Goal: Task Accomplishment & Management: Use online tool/utility

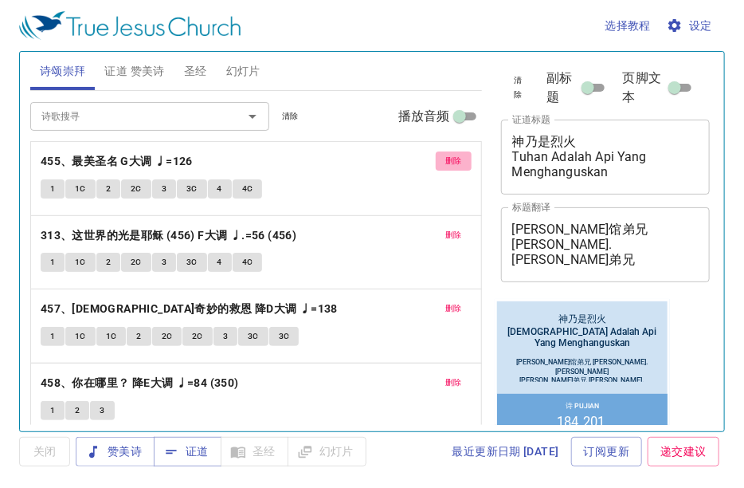
click at [445, 159] on span "删除" at bounding box center [453, 161] width 17 height 14
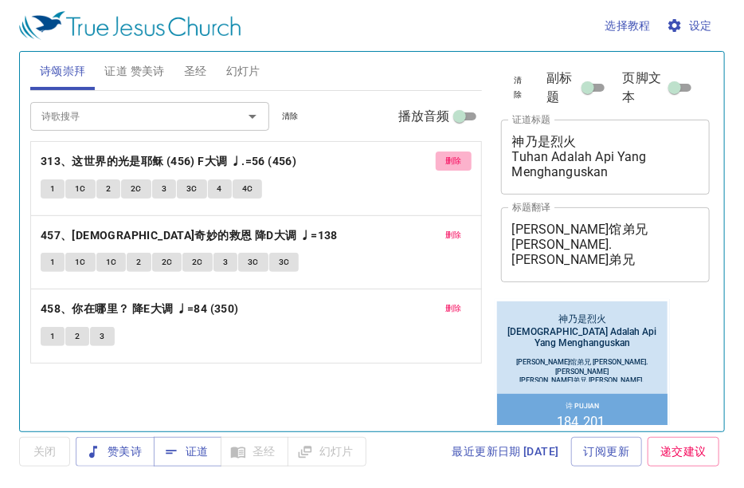
click at [446, 159] on span "删除" at bounding box center [453, 161] width 17 height 14
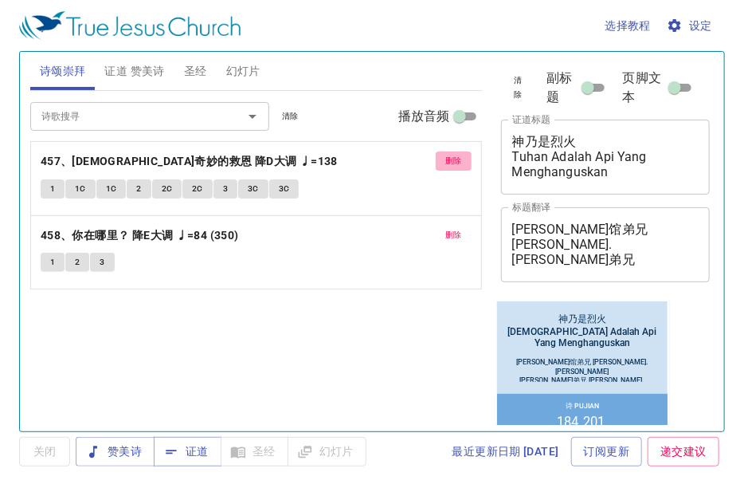
click at [446, 159] on span "删除" at bounding box center [453, 161] width 17 height 14
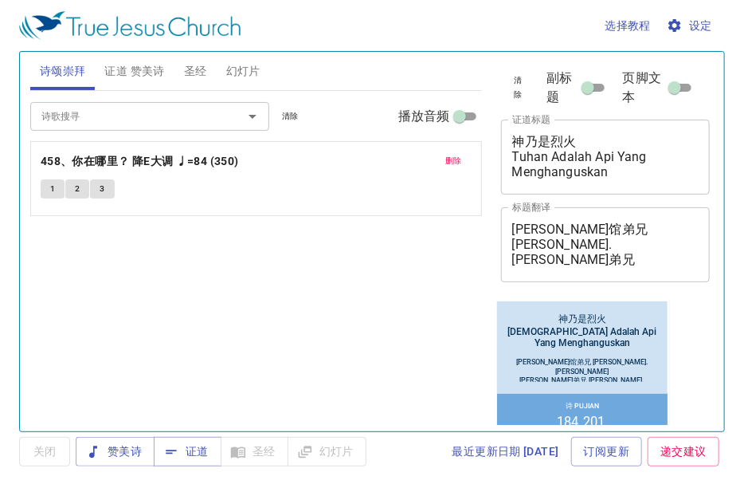
click at [446, 159] on span "删除" at bounding box center [453, 161] width 17 height 14
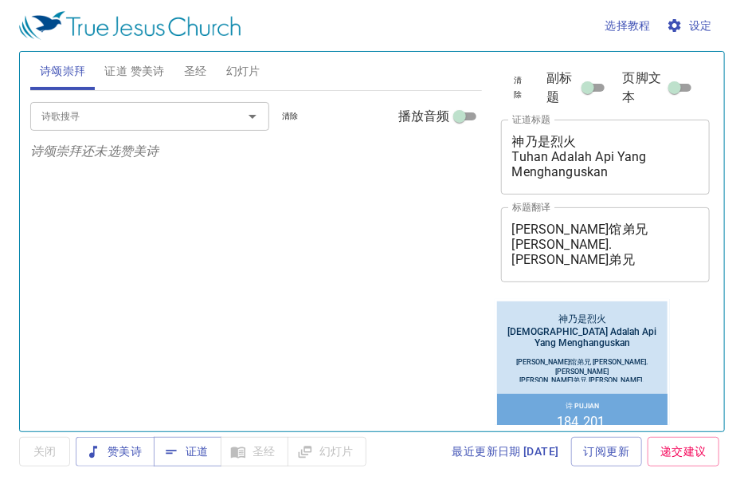
click at [151, 120] on input "诗歌搜寻" at bounding box center [126, 116] width 182 height 18
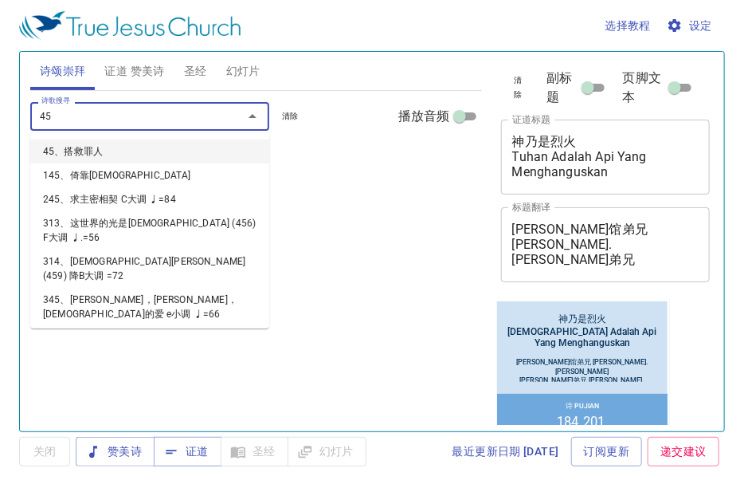
type input "459"
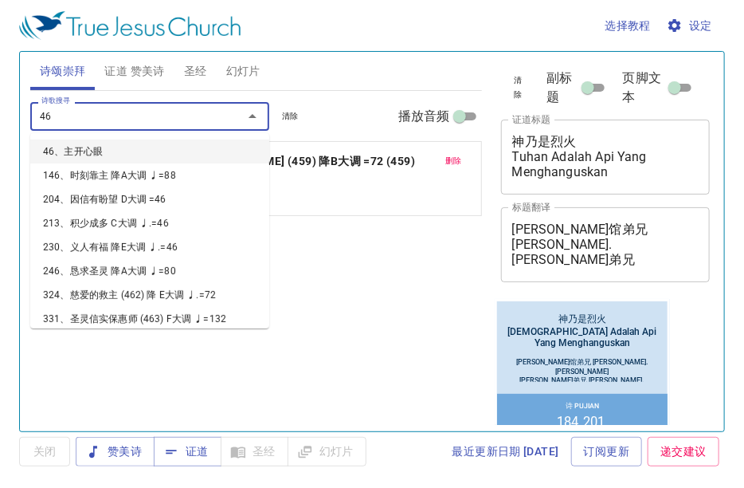
type input "460"
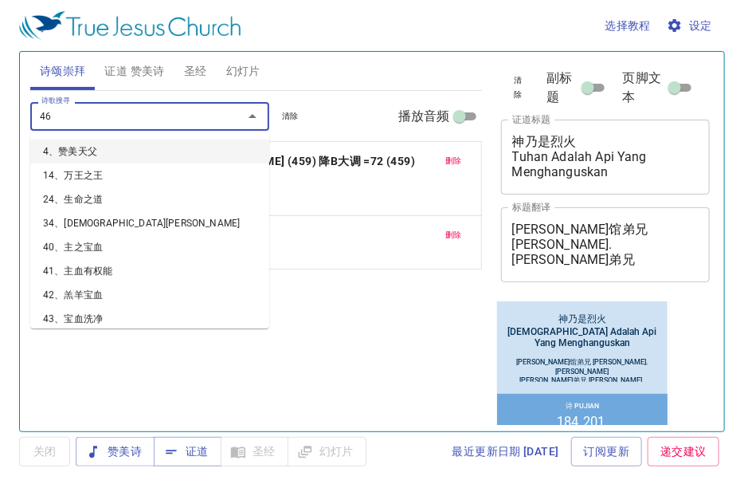
type input "461"
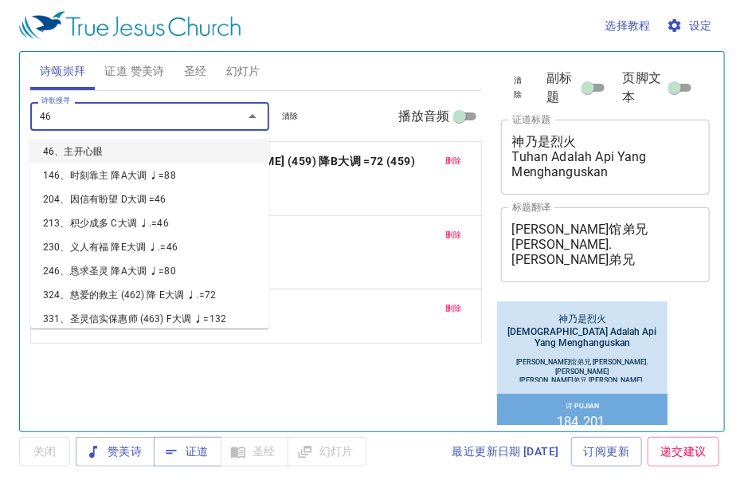
type input "462"
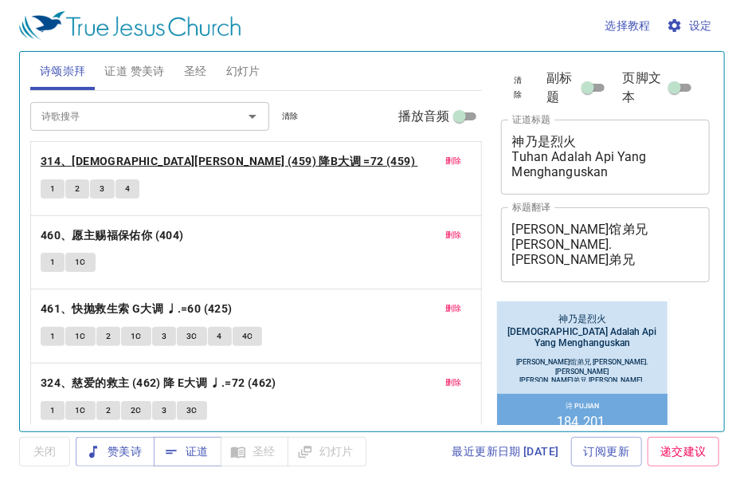
click at [179, 159] on b "314、耶稣呼召 (459) 降B大调 =72 (459)" at bounding box center [228, 161] width 374 height 20
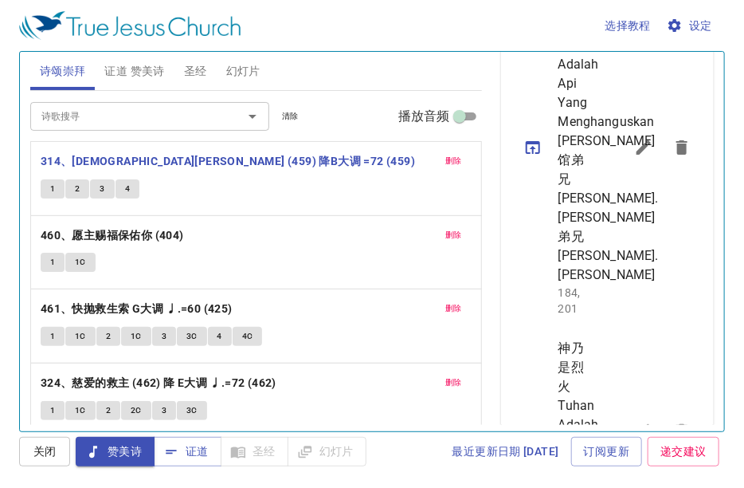
scroll to position [637, 0]
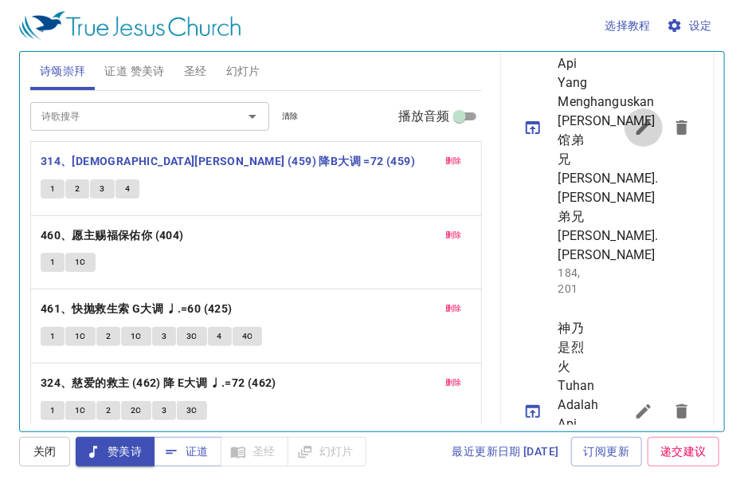
click at [634, 137] on icon "sermon lineup list" at bounding box center [643, 127] width 19 height 19
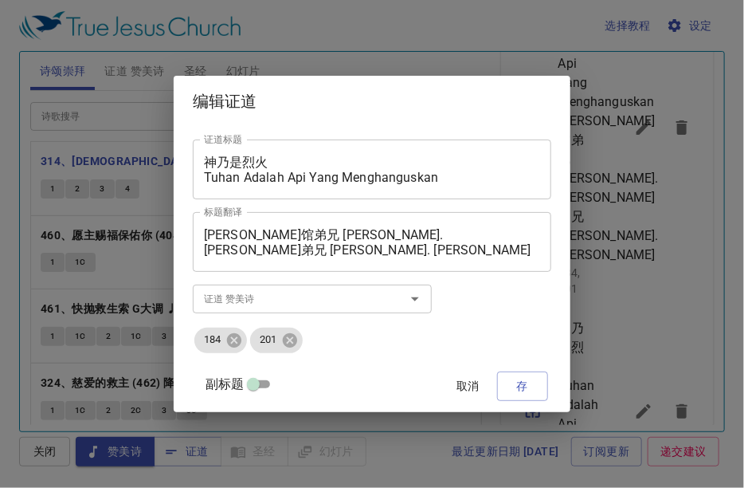
click at [336, 178] on textarea "神乃是烈火 Tuhan Adalah Api Yang Menghanguskan" at bounding box center [372, 170] width 336 height 30
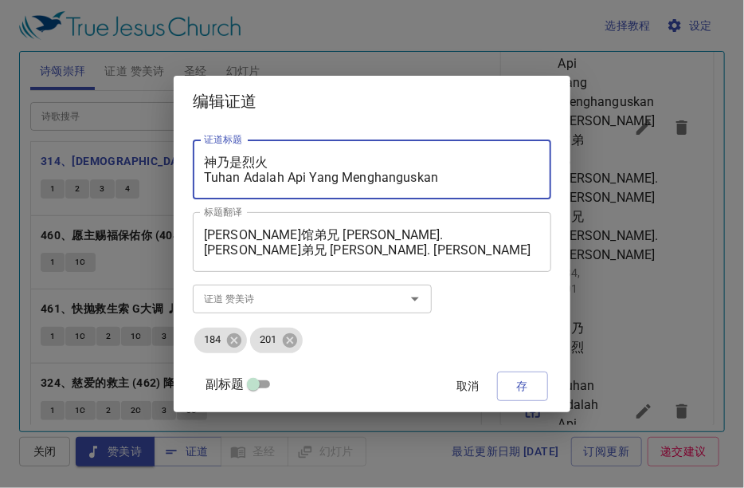
click at [336, 178] on textarea "神乃是烈火 Tuhan Adalah Api Yang Menghanguskan" at bounding box center [372, 170] width 336 height 30
click at [249, 162] on textarea "神乃是烈火 Korban Keselamatan Yang Membawa Sukacita" at bounding box center [372, 170] width 336 height 30
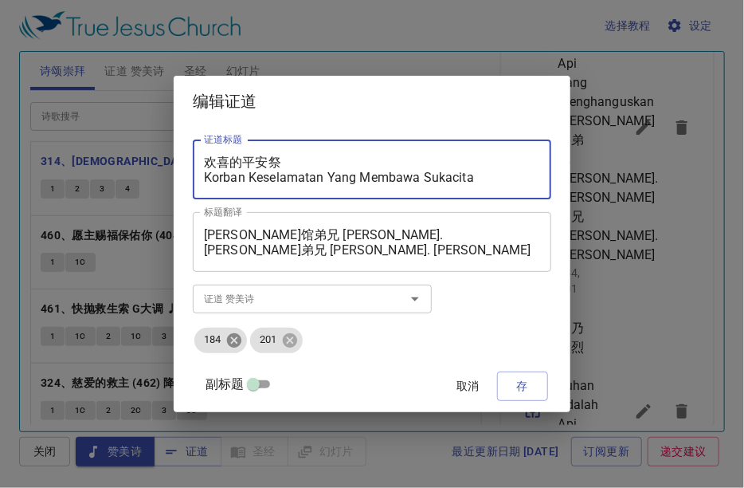
type textarea "欢喜的平安祭 Korban Keselamatan Yang Membawa Sukacita"
click at [241, 340] on icon at bounding box center [234, 339] width 14 height 14
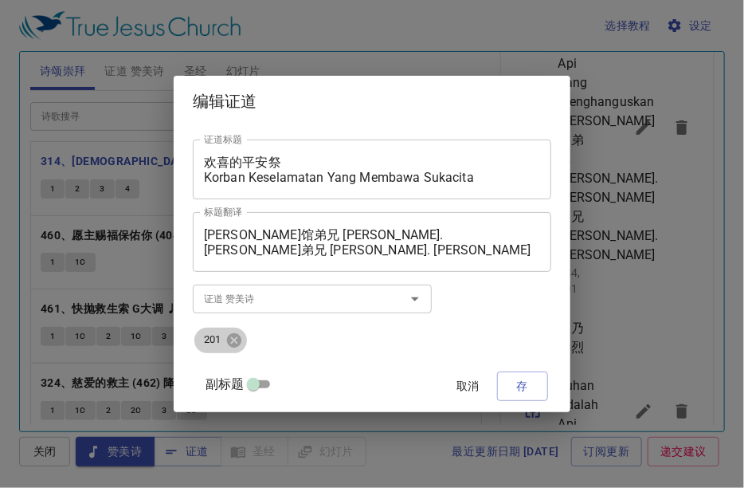
click at [241, 340] on icon at bounding box center [234, 339] width 14 height 14
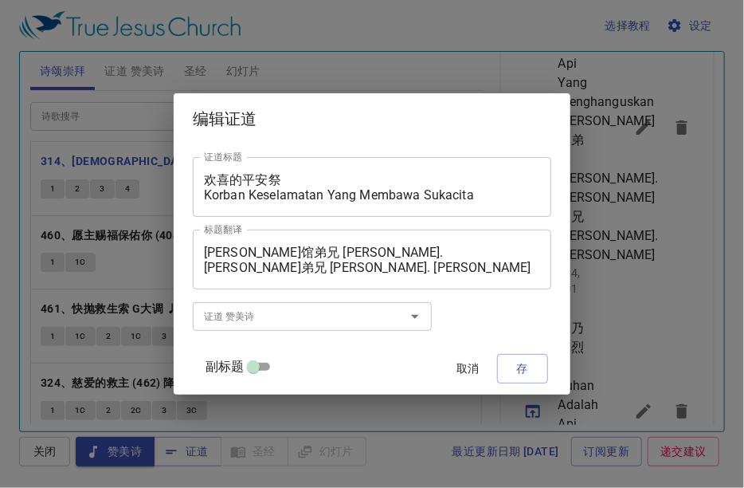
click at [248, 321] on input "证道 赞美诗" at bounding box center [289, 316] width 182 height 18
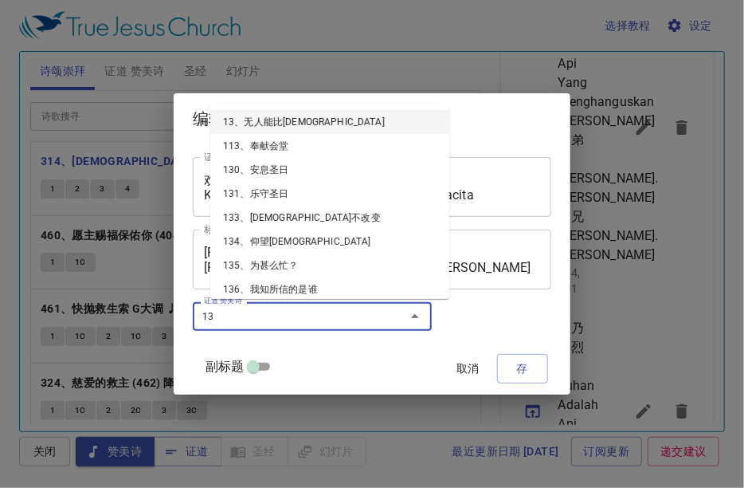
type input "131"
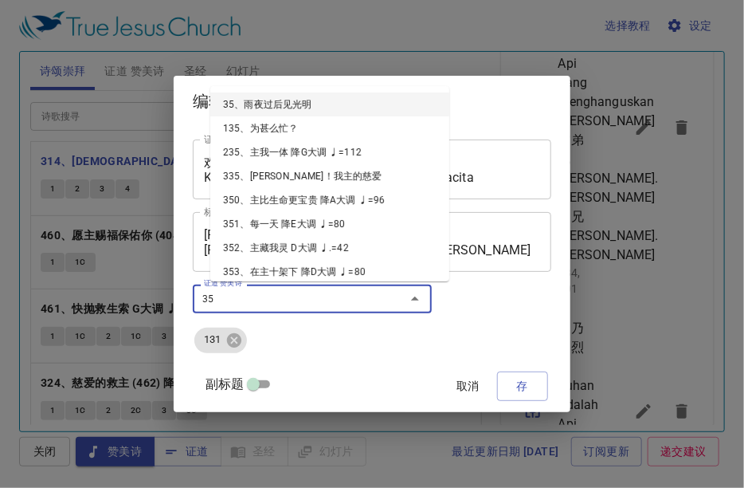
type input "355"
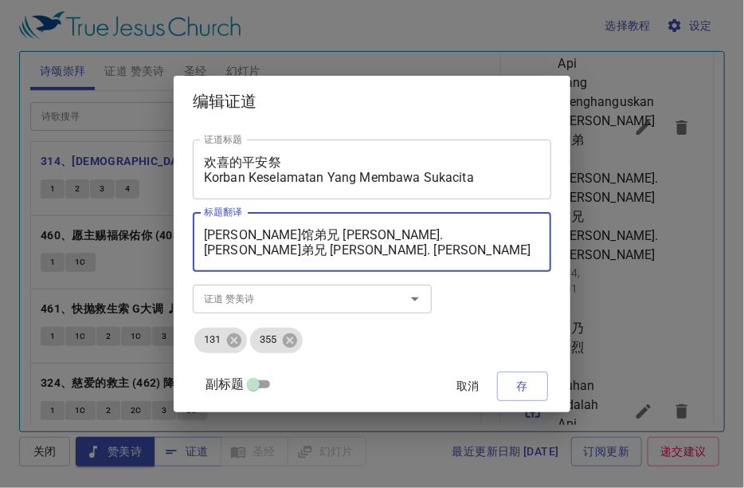
click at [255, 232] on textarea "陈勇馆弟兄 Sdra. Chin Yuon Quan 梁谢恩弟兄 Sdra. John Leong" at bounding box center [372, 242] width 336 height 30
drag, startPoint x: 223, startPoint y: 234, endPoint x: 280, endPoint y: 234, distance: 57.4
click at [280, 234] on textarea "陈勇馆弟兄 Sdra. Chin Yuon Quan 梁谢恩弟兄 Sdra. John Leong" at bounding box center [372, 242] width 336 height 30
drag, startPoint x: 221, startPoint y: 253, endPoint x: 254, endPoint y: 253, distance: 32.7
click at [254, 253] on textarea "张以撒传道 Sdra. Chin Yuon Quan 梁谢恩弟兄 Sdra. John Leong" at bounding box center [372, 242] width 336 height 30
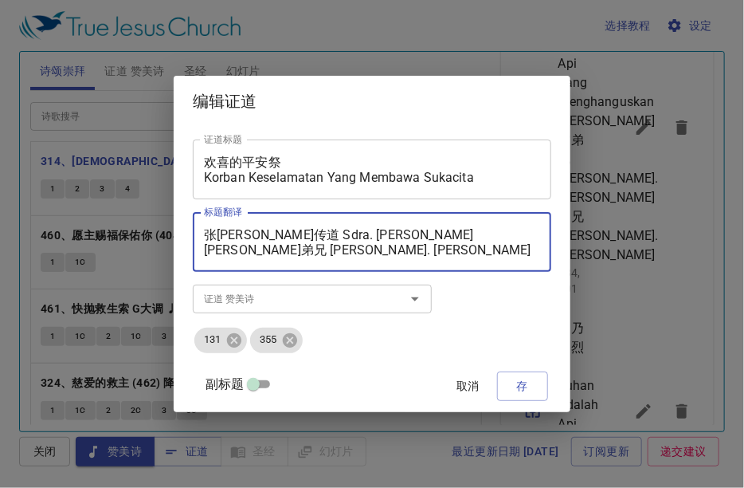
click at [392, 237] on textarea "张以撒传道 Sdra. Chin Yuon Quan 杨义勇弟兄 Sdra. John Leong" at bounding box center [372, 242] width 336 height 30
drag, startPoint x: 290, startPoint y: 233, endPoint x: 419, endPoint y: 229, distance: 129.1
click at [419, 229] on textarea "张以撒传道 Sdra. Chin Yuon Quan 杨义勇弟兄 Sdra. John Leong" at bounding box center [372, 242] width 336 height 30
drag, startPoint x: 320, startPoint y: 248, endPoint x: 392, endPoint y: 249, distance: 71.7
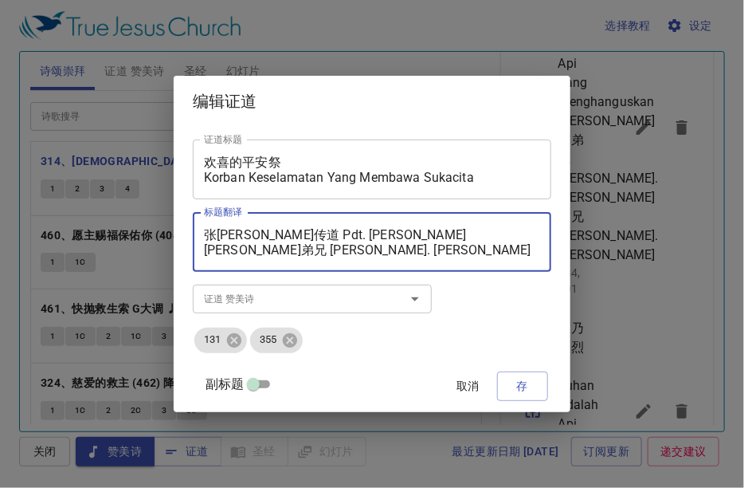
click at [392, 249] on textarea "张以撒传道 Pdt. Isaac Chong 杨义勇弟兄 Sdra. John Leong" at bounding box center [372, 242] width 336 height 30
type textarea "张以撒传道 Pdt. Isaac Chong 杨义勇弟兄 Sdra. Yong Yih Yeong"
click at [272, 174] on textarea "欢喜的平安祭 Korban Keselamatan Yang Membawa Sukacita" at bounding box center [372, 170] width 336 height 30
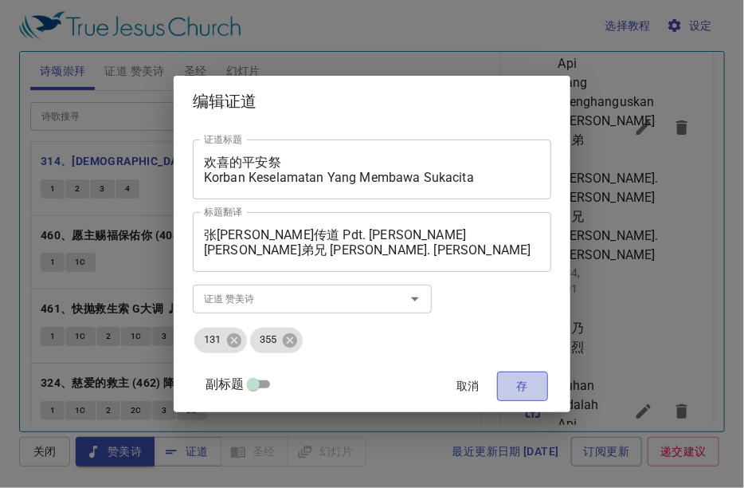
click at [513, 388] on span "存" at bounding box center [522, 386] width 25 height 20
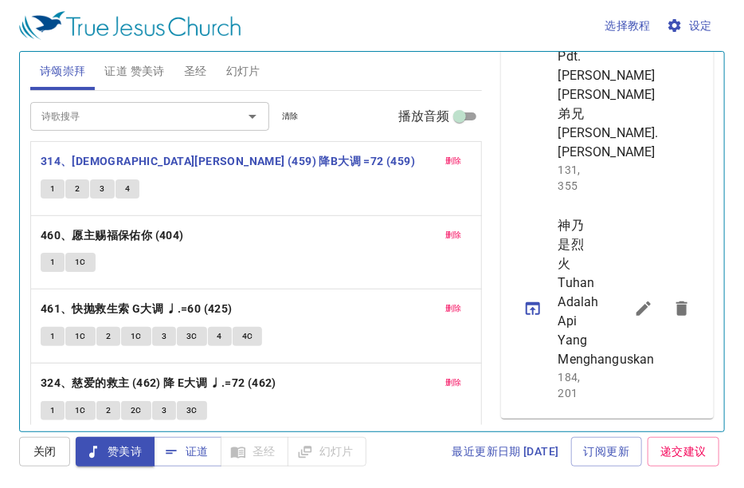
scroll to position [1007, 0]
click at [633, 299] on button "sermon lineup list" at bounding box center [644, 308] width 38 height 38
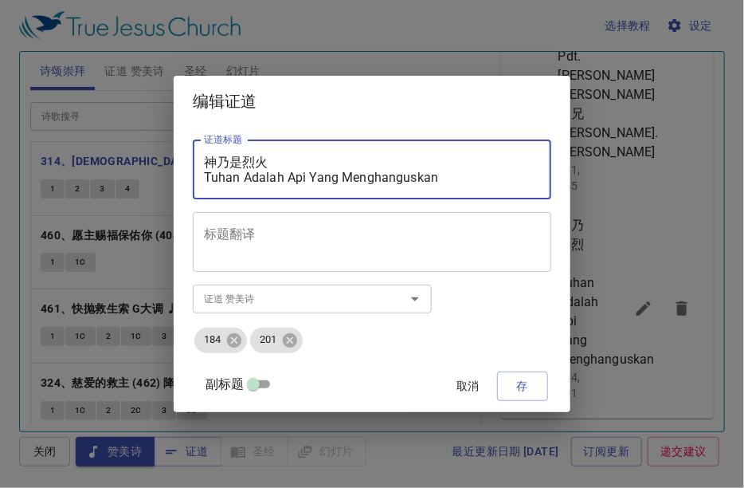
click at [260, 171] on textarea "神乃是烈火 Tuhan Adalah Api Yang Menghanguskan" at bounding box center [372, 170] width 336 height 30
paste textarea "欢喜的平安祭 Korban Keselamatan Yang Membawa Sukacita"
type textarea "欢喜的平安祭 Korban Keselamatan Yang Membawa Sukacita"
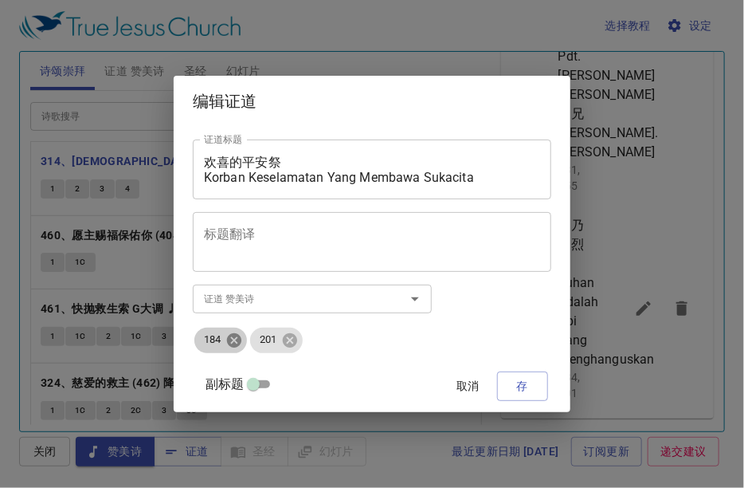
click at [241, 343] on icon at bounding box center [234, 339] width 14 height 14
click at [243, 343] on icon at bounding box center [234, 340] width 18 height 18
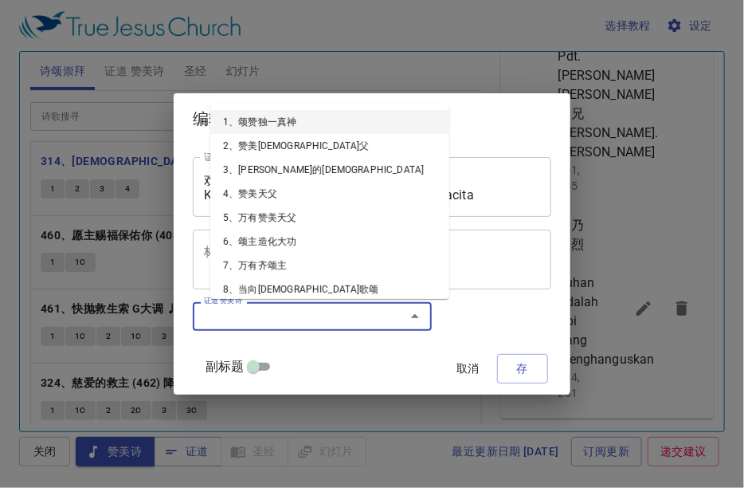
click at [300, 318] on input "证道 赞美诗" at bounding box center [289, 316] width 182 height 18
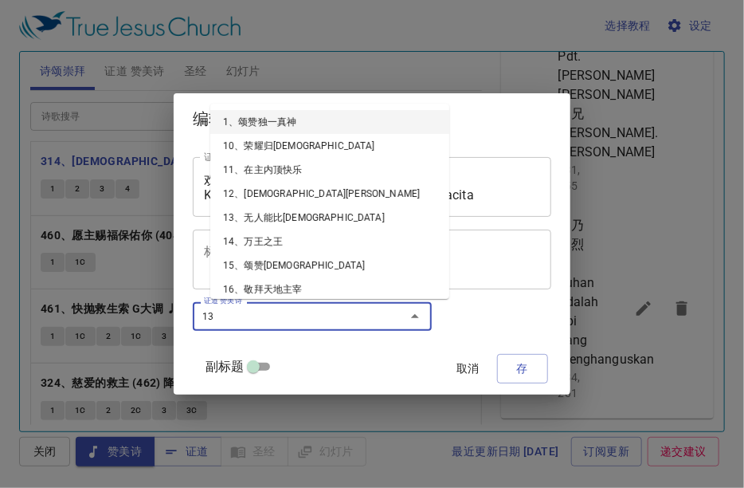
type input "131"
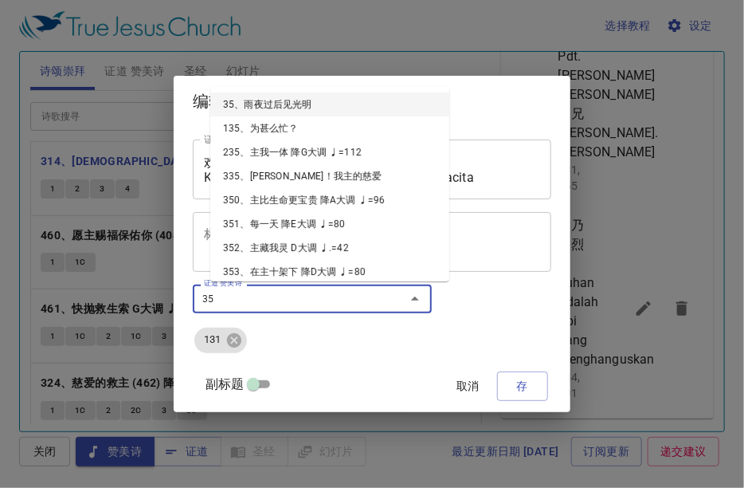
type input "355"
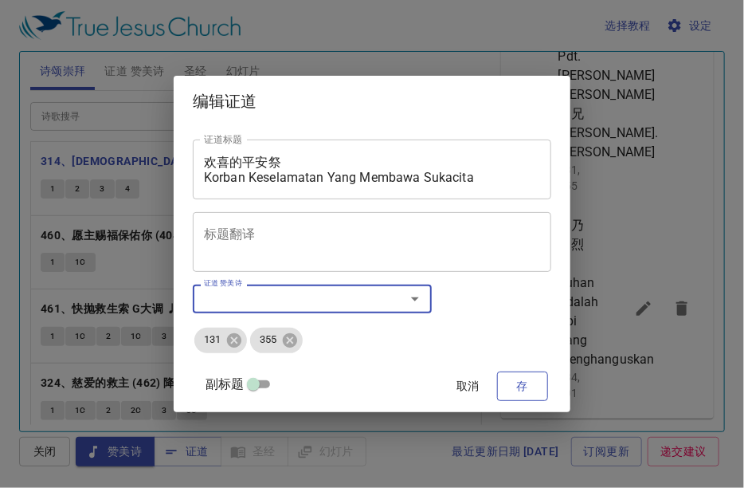
click at [510, 381] on span "存" at bounding box center [522, 386] width 25 height 20
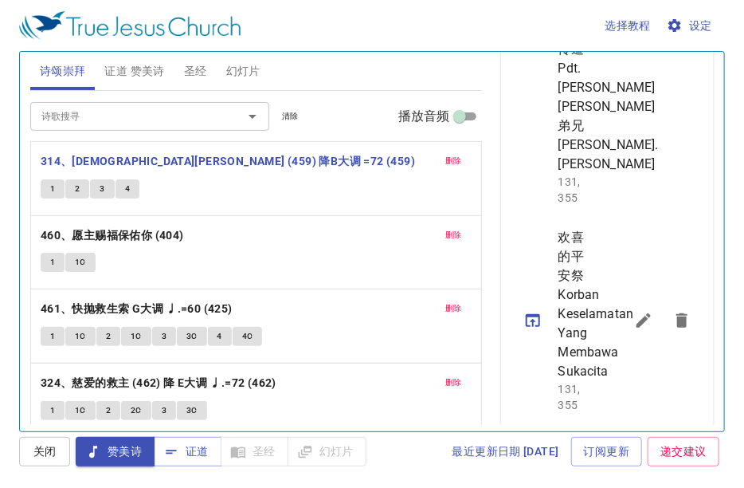
scroll to position [688, 0]
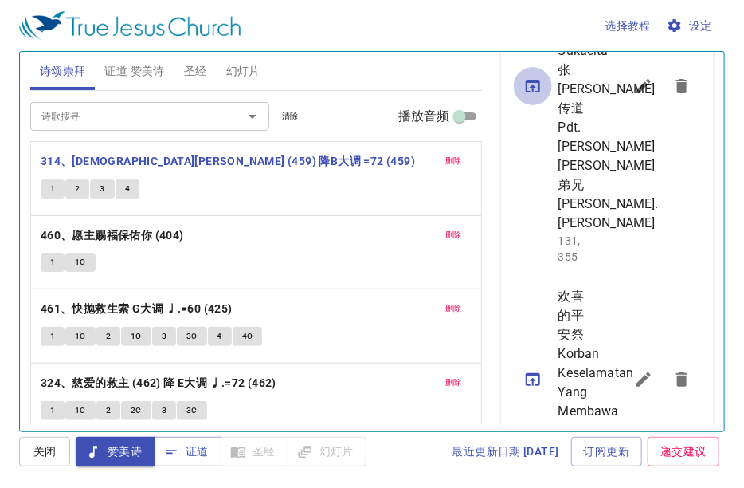
click at [538, 96] on icon "sermon lineup list" at bounding box center [532, 85] width 19 height 19
click at [185, 452] on span "证道" at bounding box center [187, 451] width 42 height 20
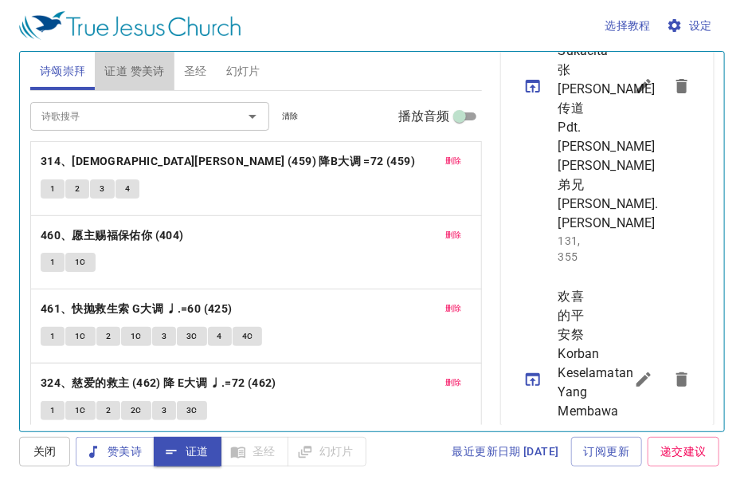
click at [112, 70] on span "证道 赞美诗" at bounding box center [134, 71] width 60 height 20
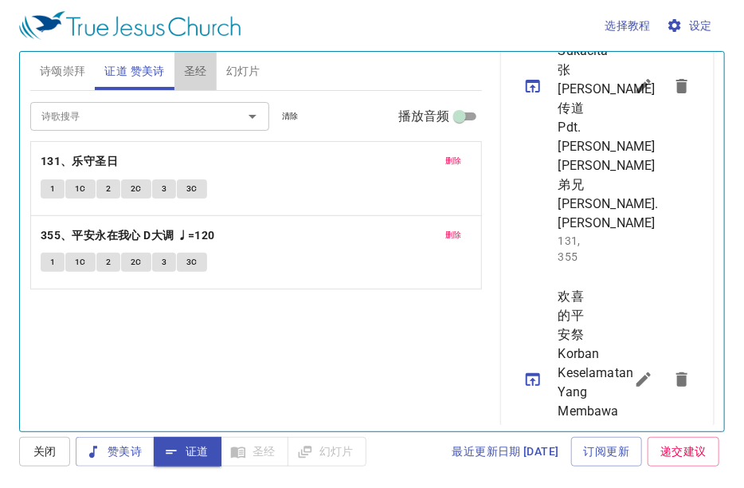
click at [191, 65] on span "圣经" at bounding box center [195, 71] width 23 height 20
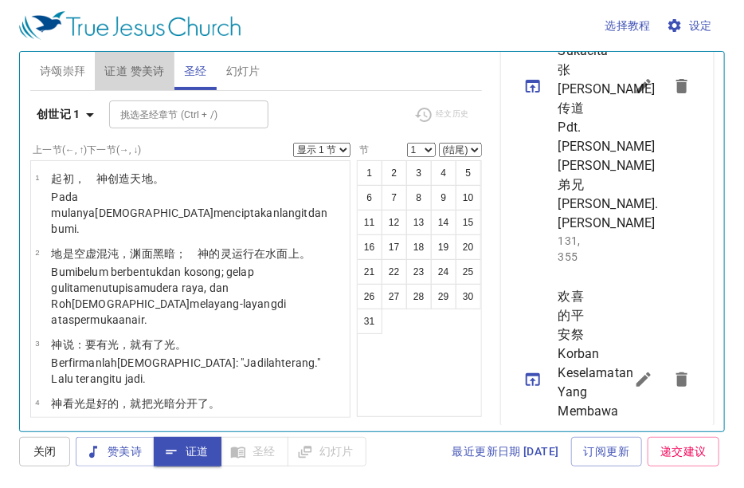
click at [147, 74] on span "证道 赞美诗" at bounding box center [134, 71] width 60 height 20
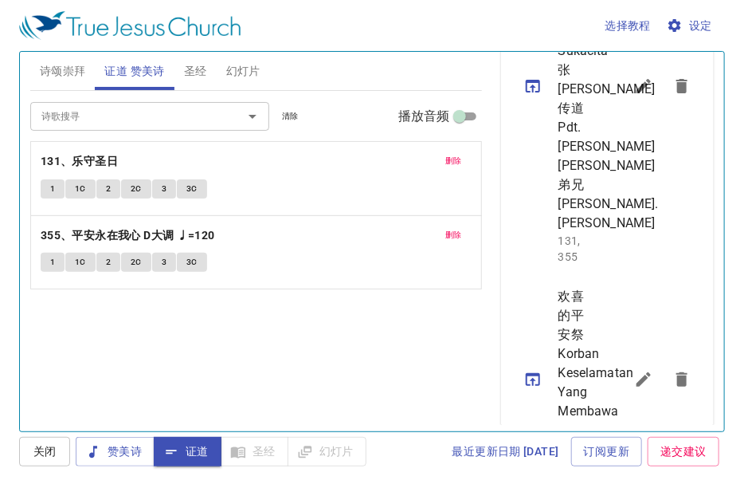
click at [59, 71] on span "诗颂崇拜" at bounding box center [63, 71] width 46 height 20
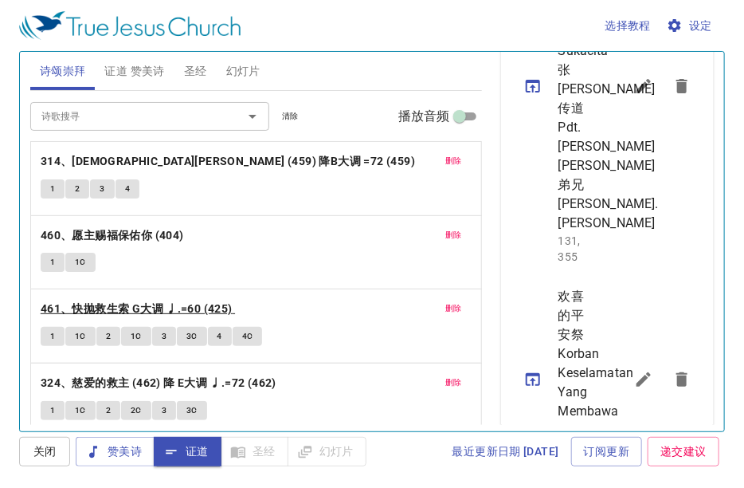
click at [155, 307] on b "461、快抛救生索 G大调 ♩.=60 (425)" at bounding box center [137, 309] width 192 height 20
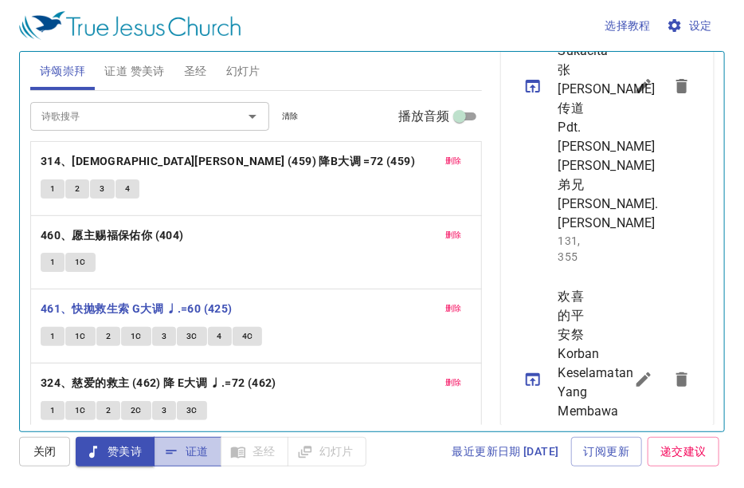
click at [167, 449] on icon "button" at bounding box center [171, 452] width 16 height 16
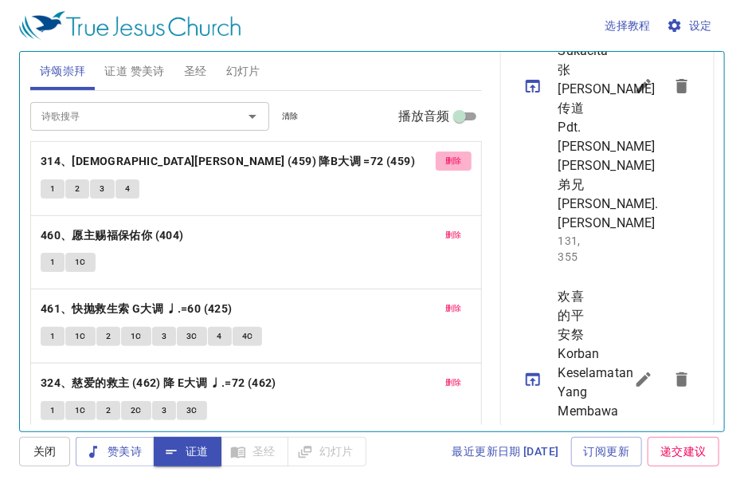
click at [452, 155] on button "删除" at bounding box center [454, 160] width 36 height 19
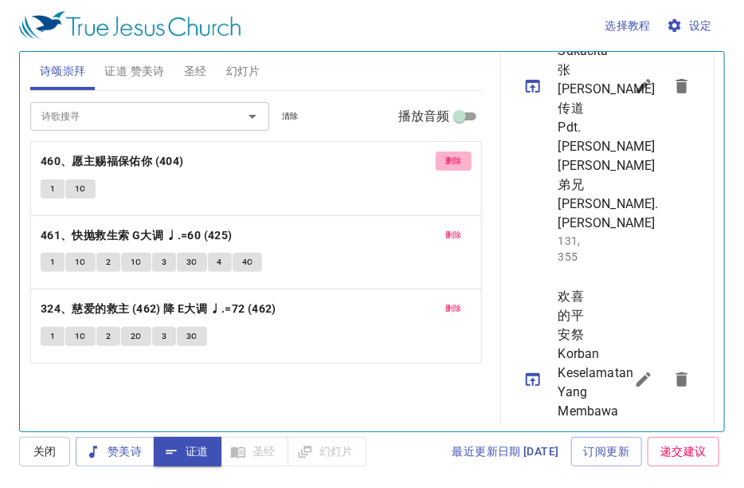
click at [452, 155] on span "删除" at bounding box center [453, 161] width 17 height 14
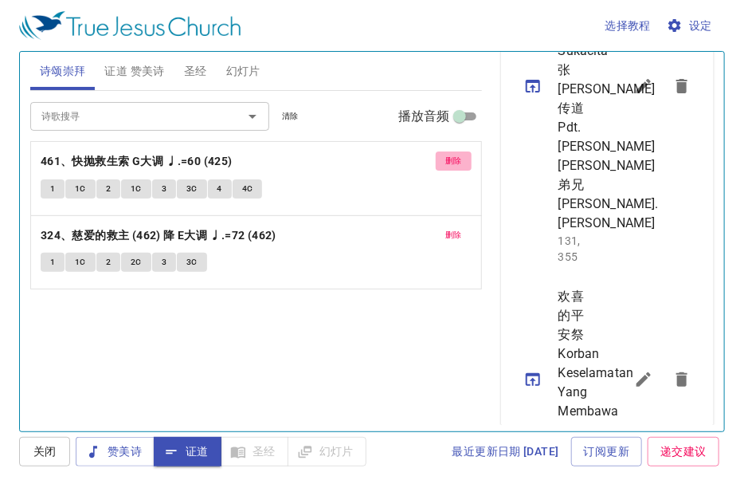
click at [452, 155] on span "删除" at bounding box center [453, 161] width 17 height 14
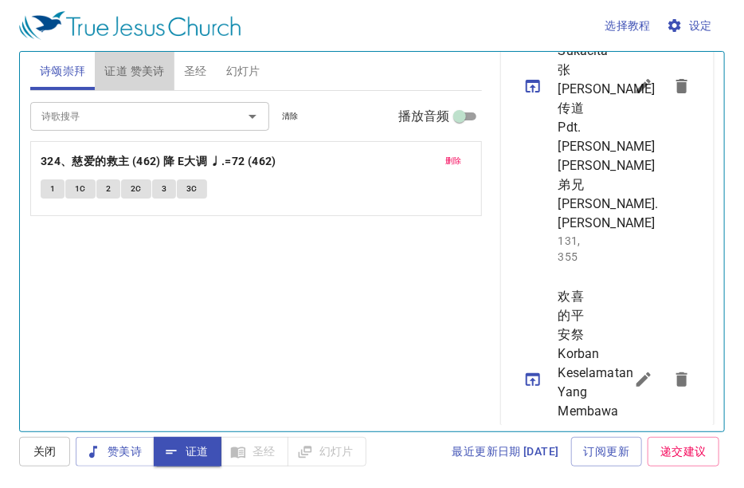
click at [147, 69] on span "证道 赞美诗" at bounding box center [134, 71] width 60 height 20
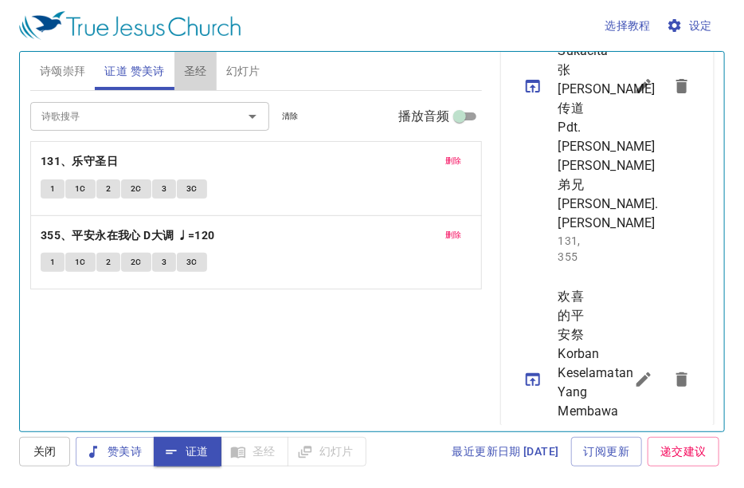
drag, startPoint x: 198, startPoint y: 69, endPoint x: 131, endPoint y: 69, distance: 66.9
click at [194, 69] on span "圣经" at bounding box center [195, 71] width 23 height 20
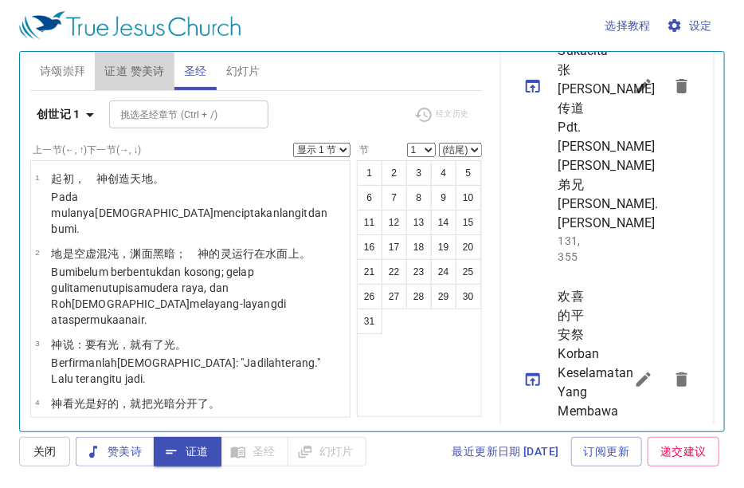
click at [119, 70] on span "证道 赞美诗" at bounding box center [134, 71] width 60 height 20
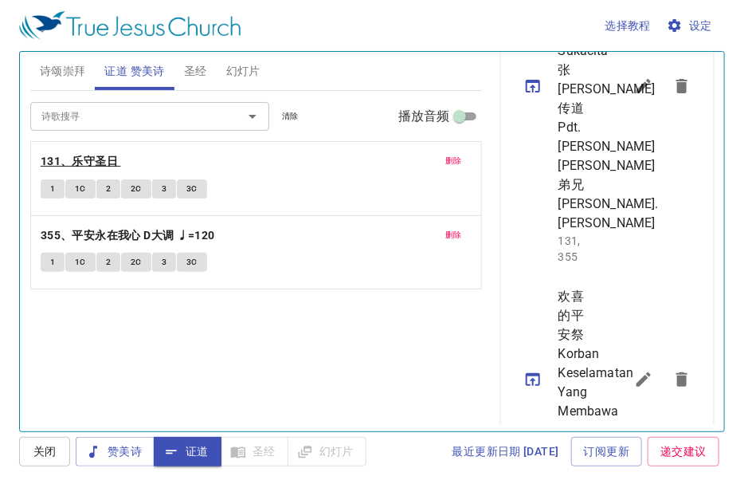
click at [90, 159] on b "131、乐守圣日" at bounding box center [79, 161] width 77 height 20
click at [52, 191] on span "1" at bounding box center [52, 189] width 5 height 14
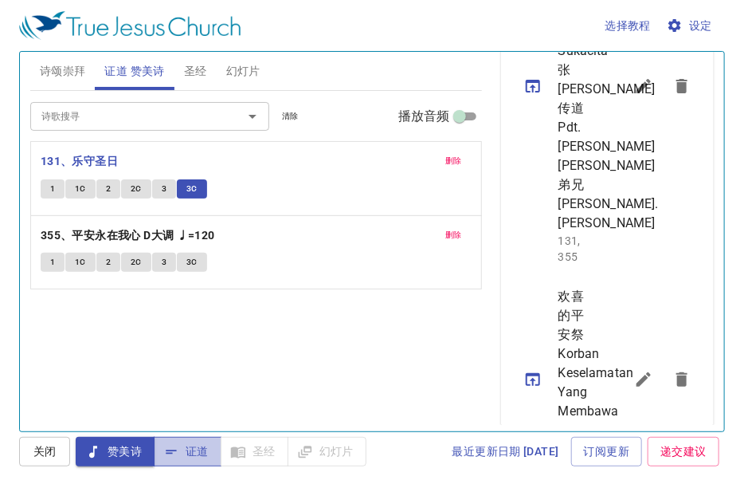
click at [198, 449] on span "证道" at bounding box center [187, 451] width 42 height 20
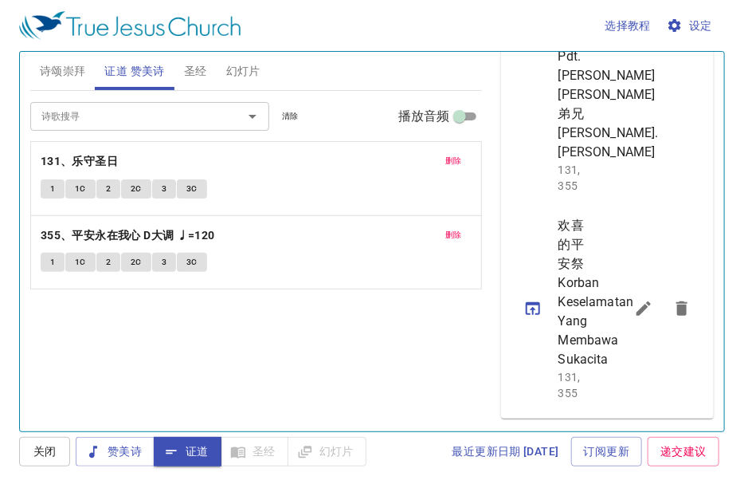
scroll to position [1007, 0]
click at [190, 68] on span "圣经" at bounding box center [195, 71] width 23 height 20
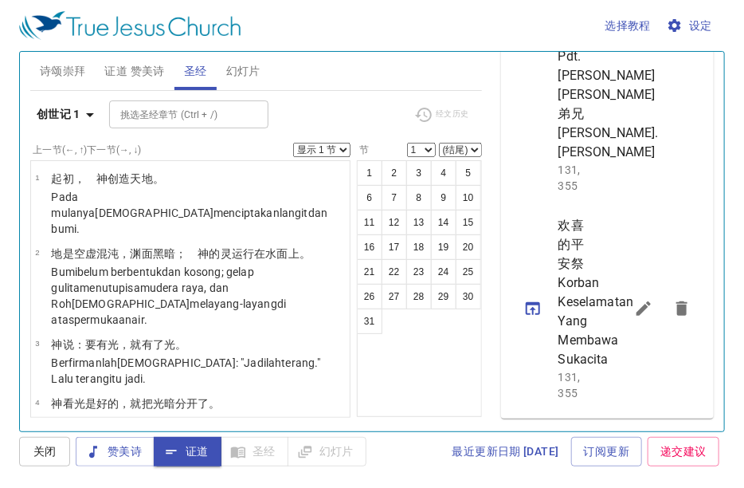
scroll to position [1026, 0]
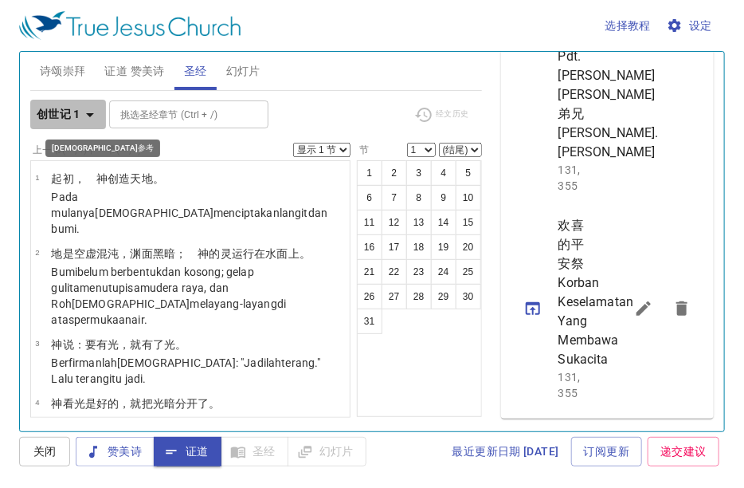
click at [81, 116] on icon "button" at bounding box center [89, 114] width 19 height 19
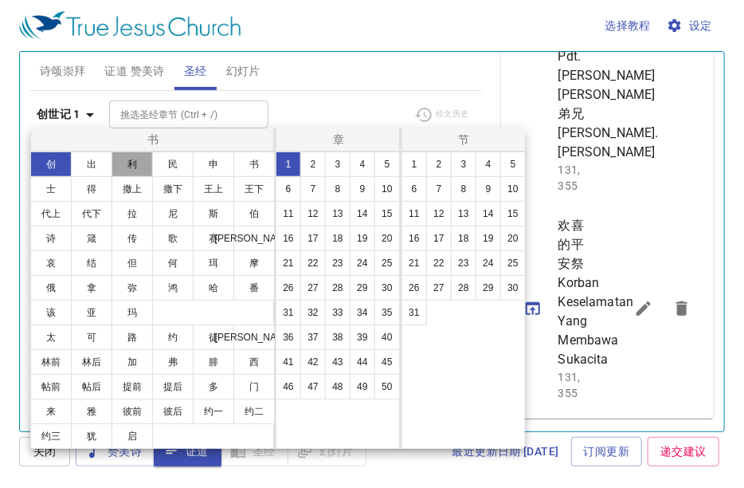
click at [119, 159] on button "利" at bounding box center [132, 163] width 41 height 25
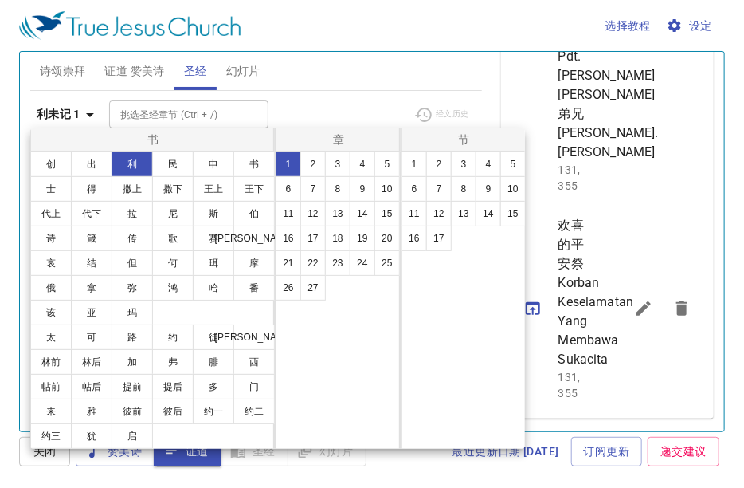
click at [130, 112] on div at bounding box center [372, 244] width 744 height 488
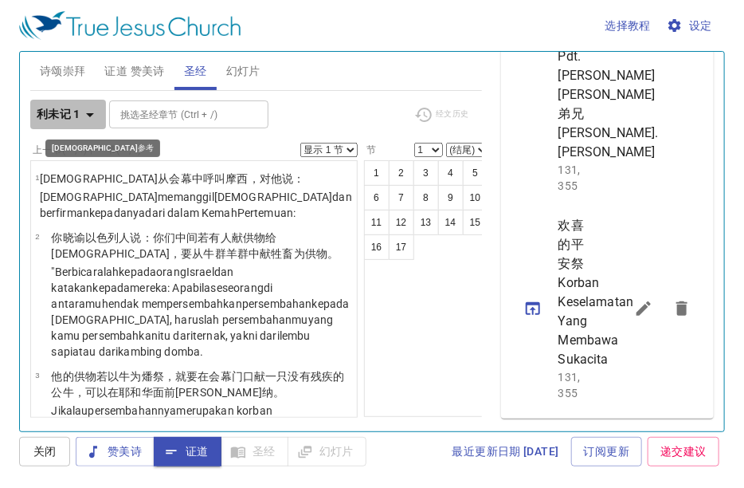
click at [87, 113] on icon "button" at bounding box center [90, 115] width 8 height 4
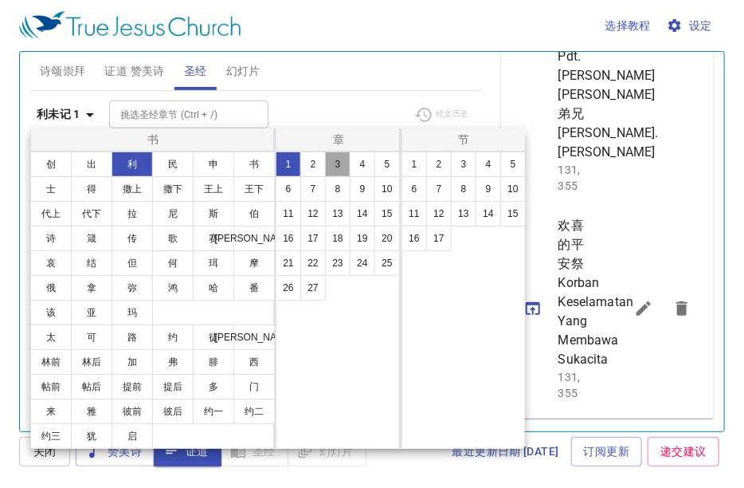
click at [331, 168] on button "3" at bounding box center [337, 163] width 25 height 25
click at [412, 168] on button "1" at bounding box center [414, 163] width 25 height 25
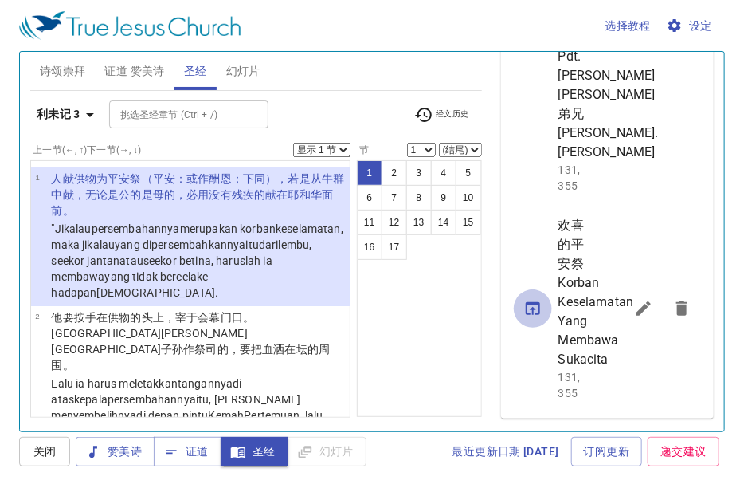
click at [532, 302] on icon "sermon lineup list" at bounding box center [533, 308] width 14 height 13
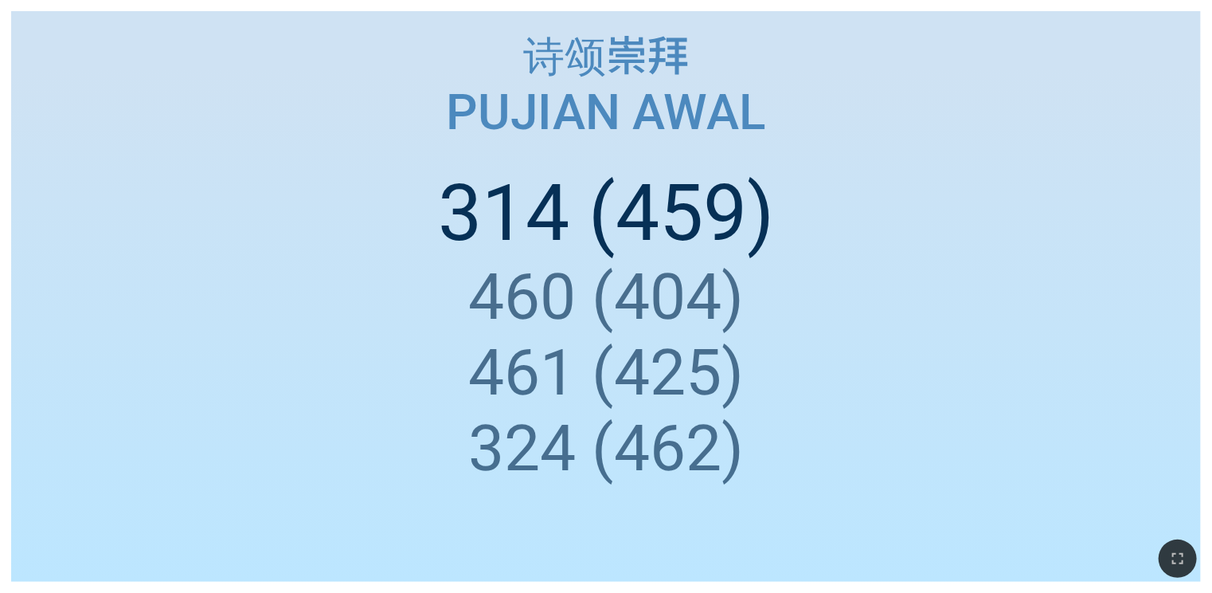
click at [0, 178] on div "诗颂崇拜 诗颂崇拜 Pujian Awal Pujian Awal 314 (459) 460 (404) 461 (425) 324 (462)" at bounding box center [606, 296] width 1212 height 593
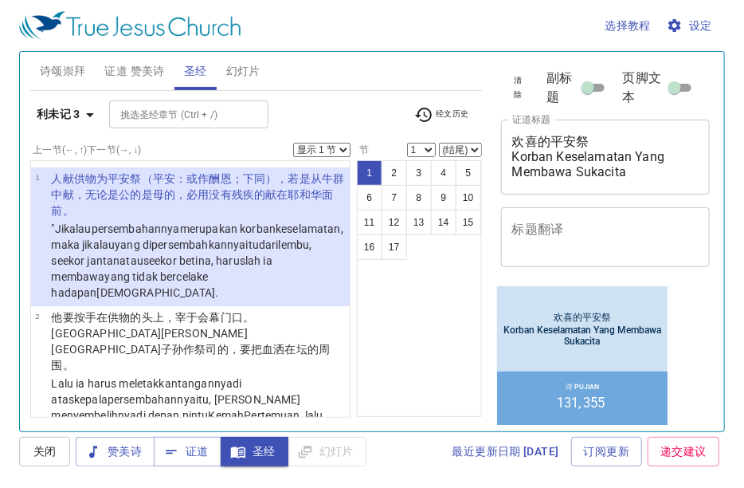
scroll to position [1011, 0]
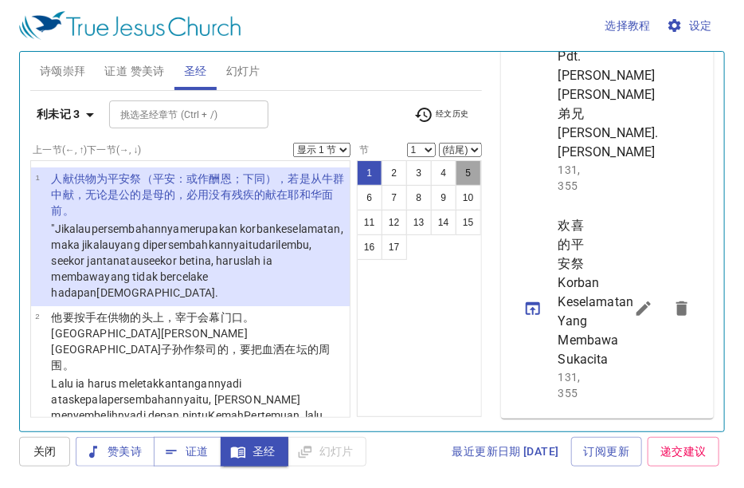
click at [474, 171] on button "5" at bounding box center [468, 172] width 25 height 25
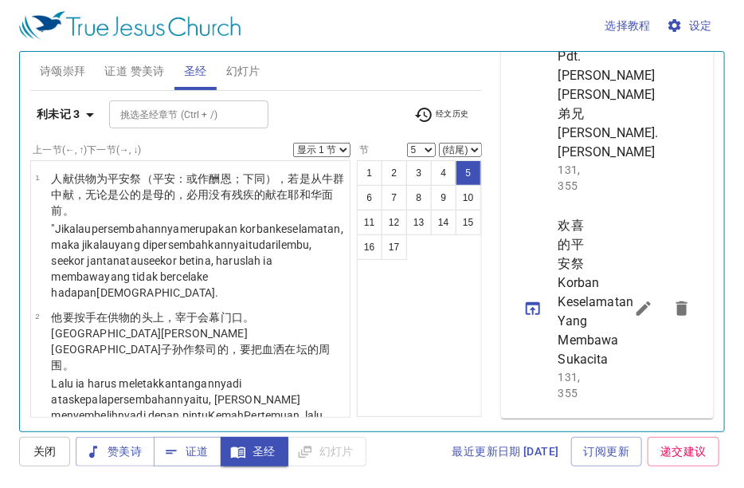
scroll to position [374, 0]
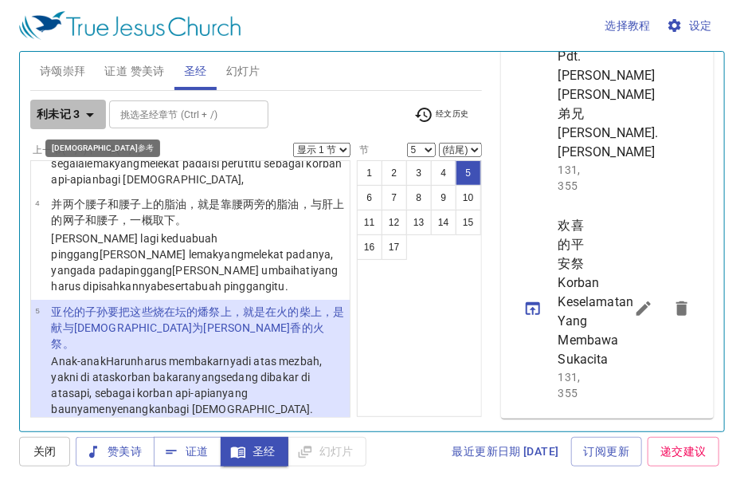
click at [88, 113] on icon "button" at bounding box center [90, 115] width 8 height 4
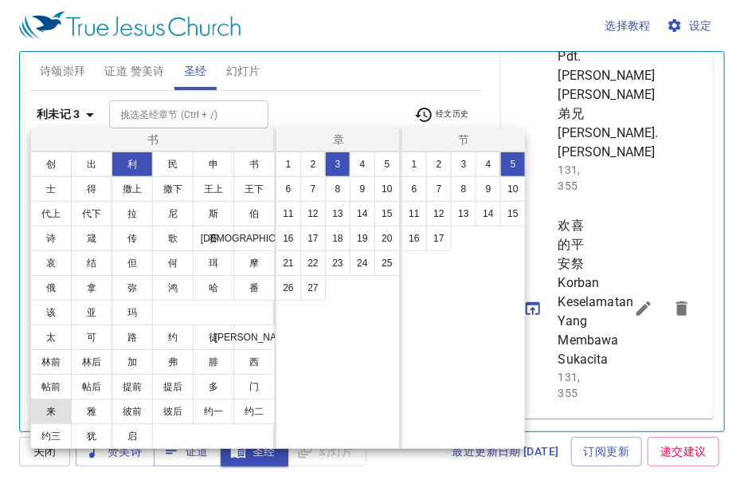
click at [61, 407] on button "来" at bounding box center [50, 410] width 41 height 25
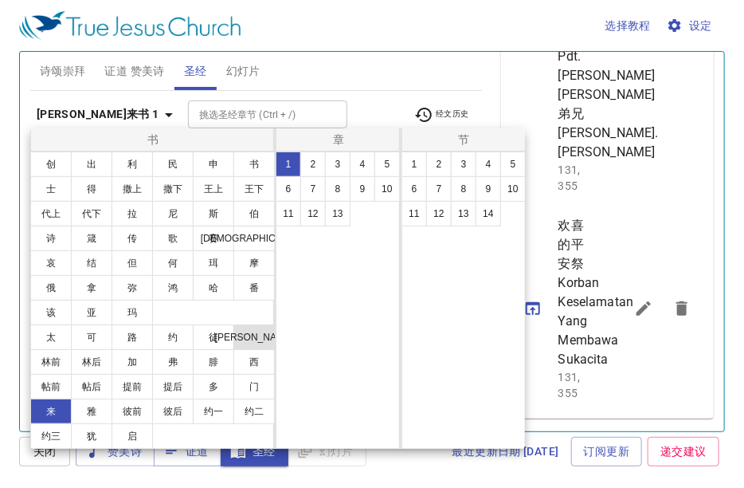
scroll to position [0, 0]
click at [380, 192] on button "10" at bounding box center [386, 188] width 25 height 25
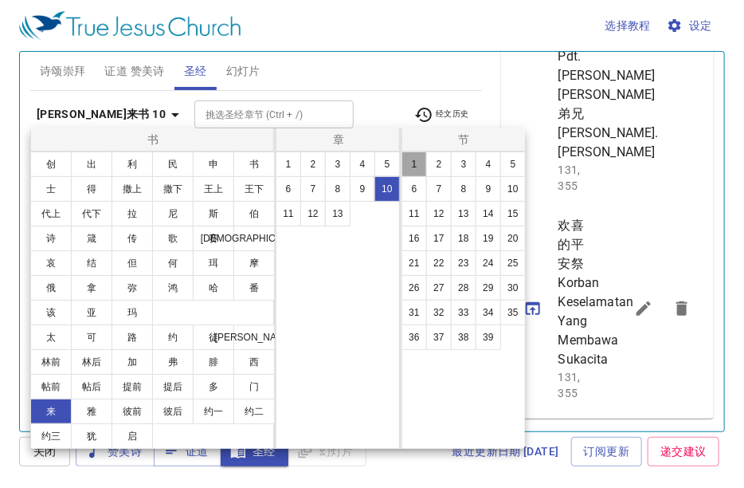
click at [414, 163] on button "1" at bounding box center [414, 163] width 25 height 25
select select "1"
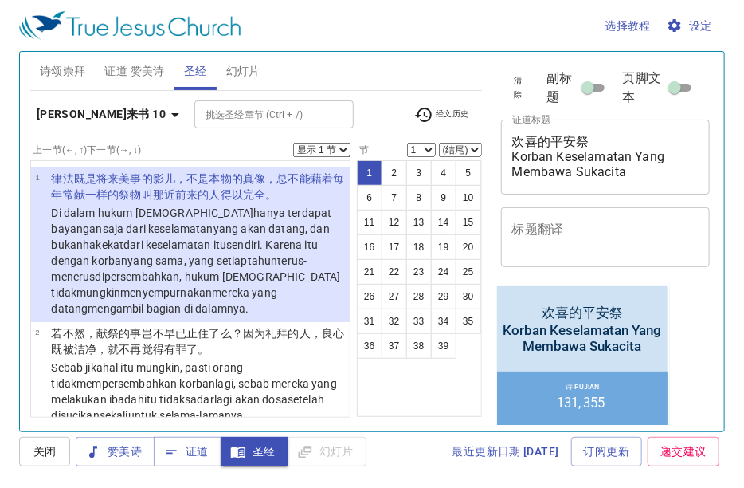
scroll to position [1011, 0]
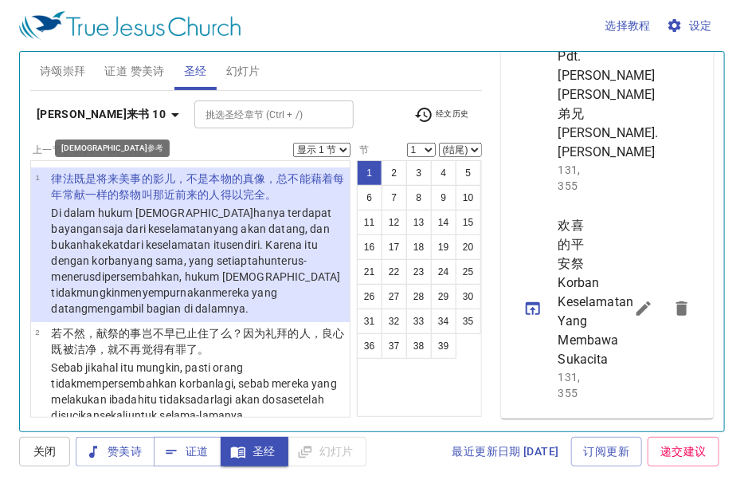
click at [166, 109] on icon "button" at bounding box center [175, 114] width 19 height 19
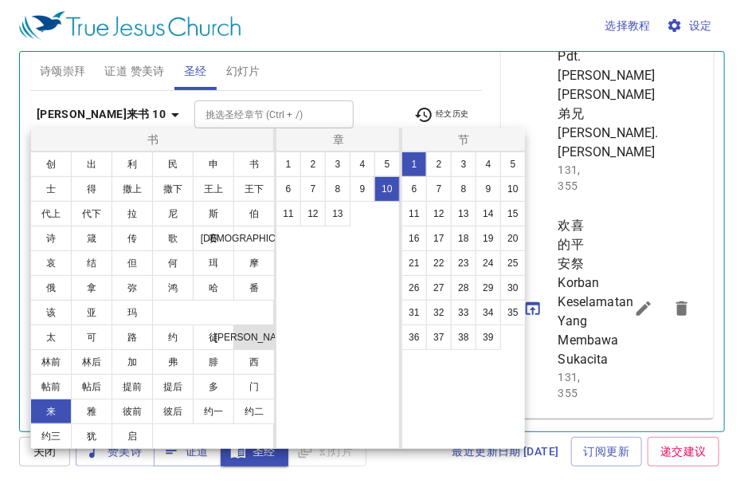
click at [241, 331] on button "罗" at bounding box center [253, 336] width 41 height 25
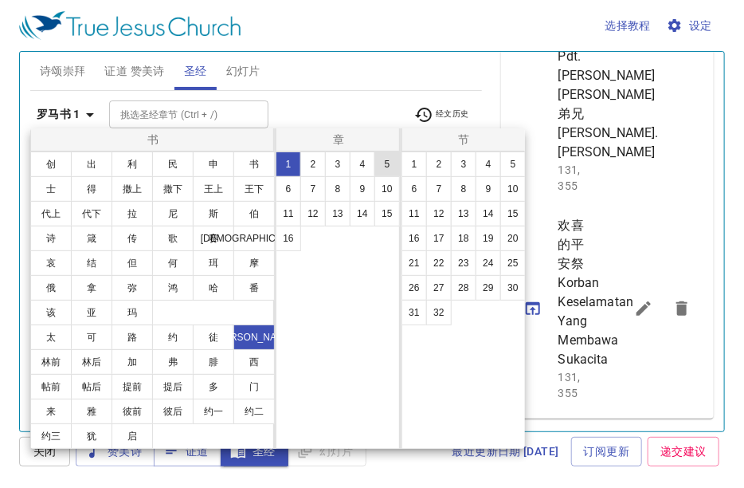
click at [390, 163] on button "5" at bounding box center [386, 163] width 25 height 25
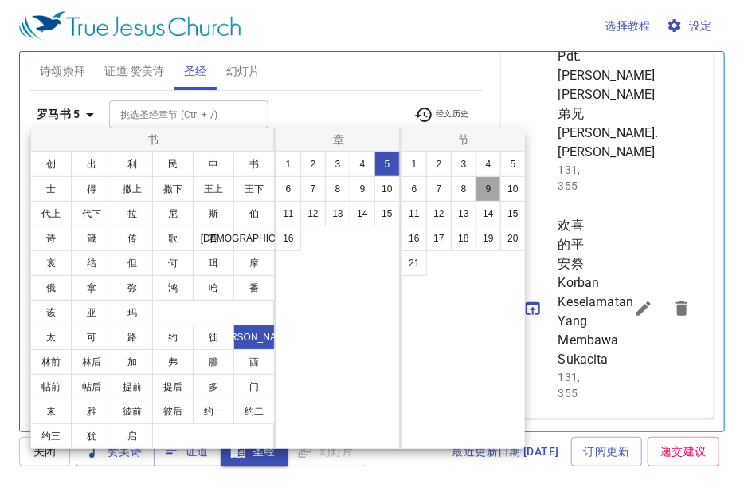
click at [480, 185] on button "9" at bounding box center [488, 188] width 25 height 25
select select "9"
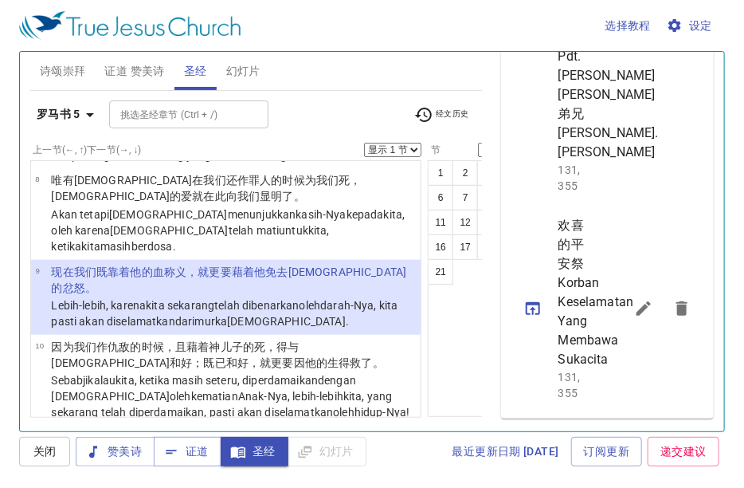
scroll to position [685, 0]
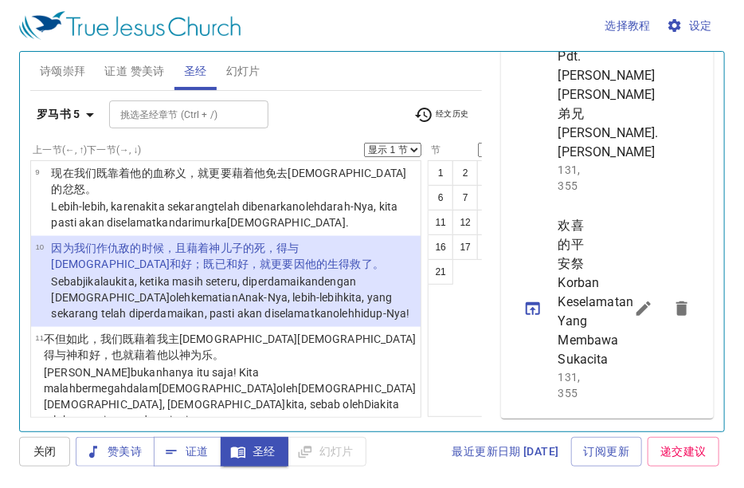
select select "11"
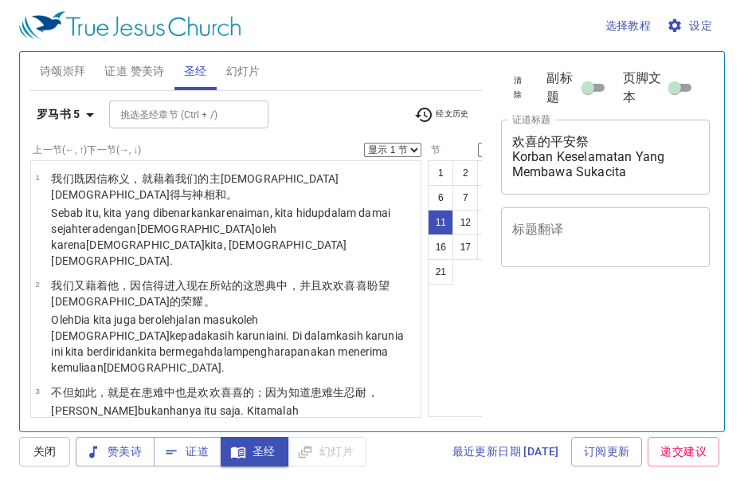
select select "11"
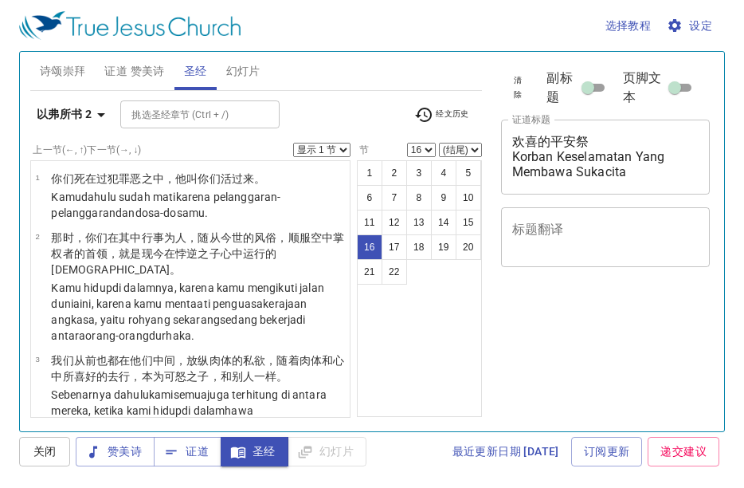
select select "16"
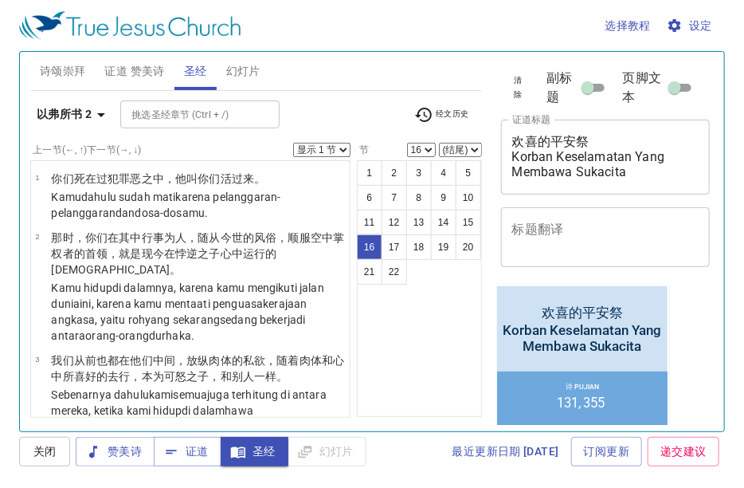
scroll to position [1011, 0]
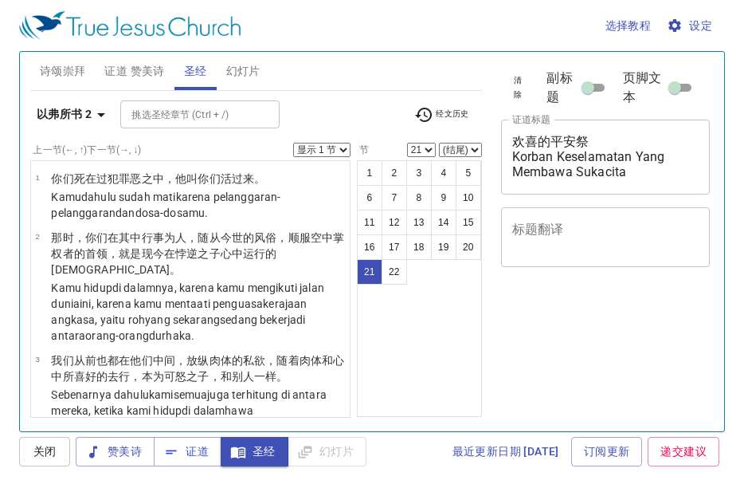
select select "21"
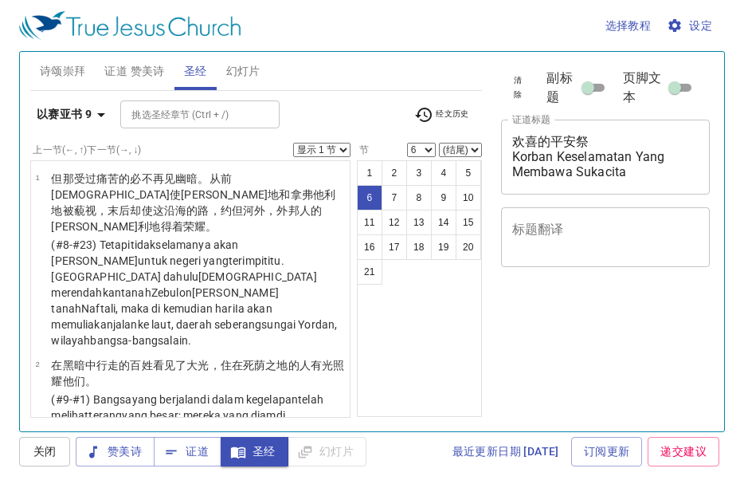
select select "6"
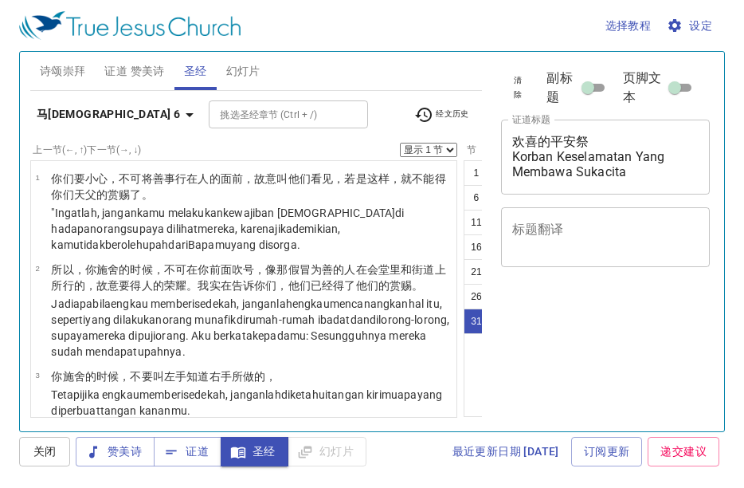
select select "31"
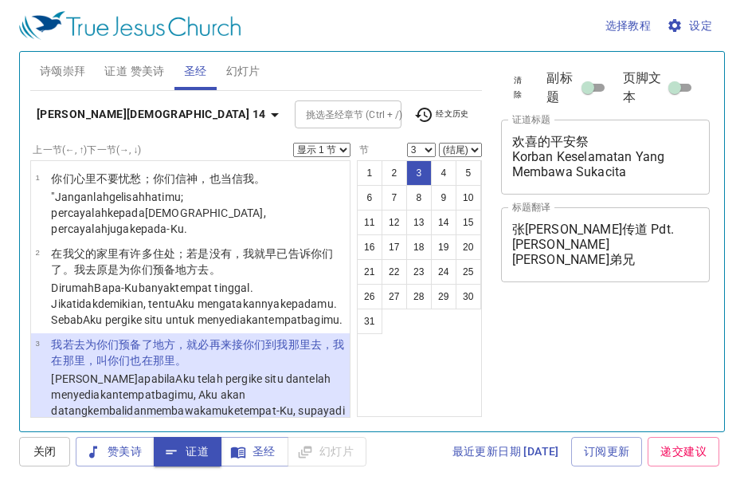
select select "3"
